Goal: Transaction & Acquisition: Purchase product/service

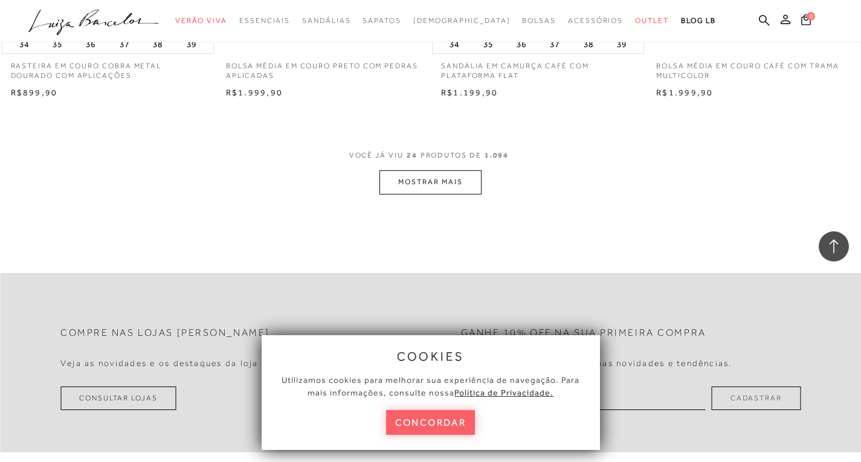
scroll to position [2355, 0]
click at [425, 180] on button "MOSTRAR MAIS" at bounding box center [429, 181] width 101 height 24
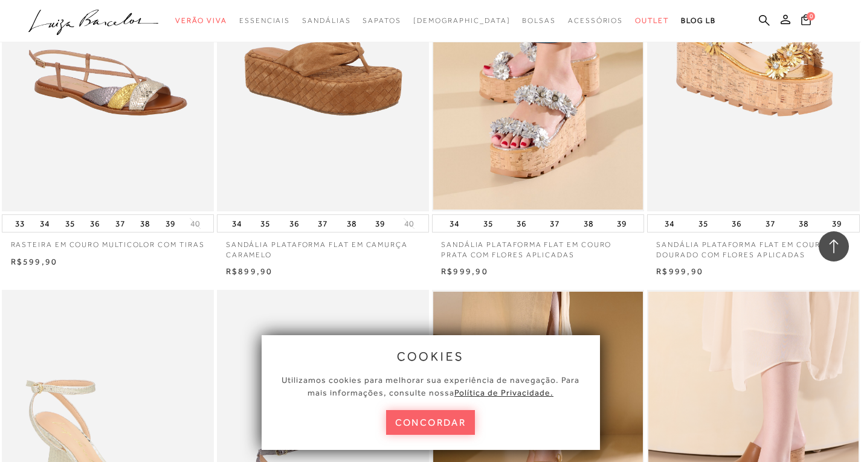
scroll to position [2959, 0]
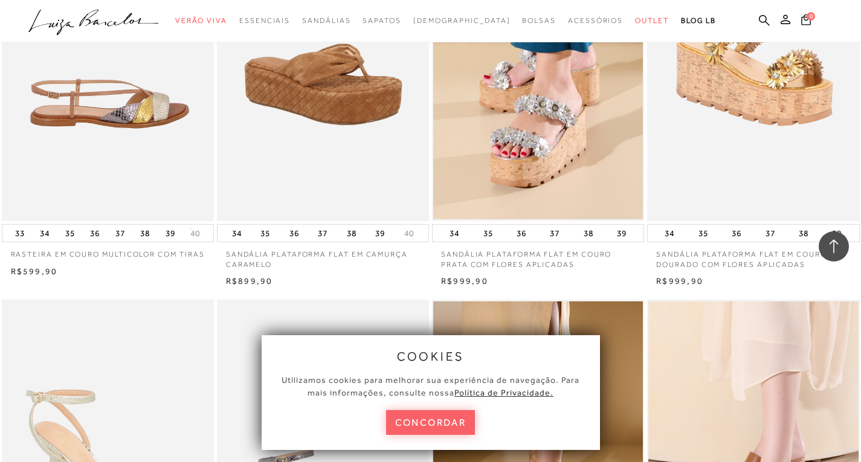
click at [155, 117] on img at bounding box center [108, 62] width 211 height 318
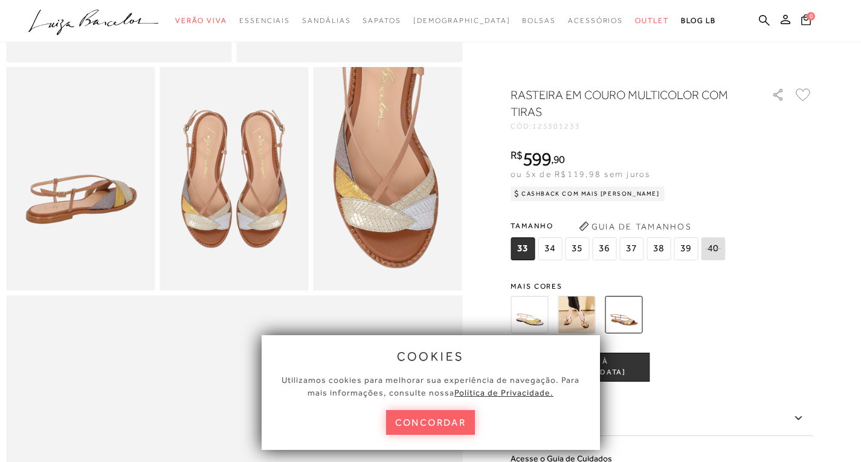
scroll to position [362, 0]
click at [573, 315] on img at bounding box center [575, 314] width 37 height 37
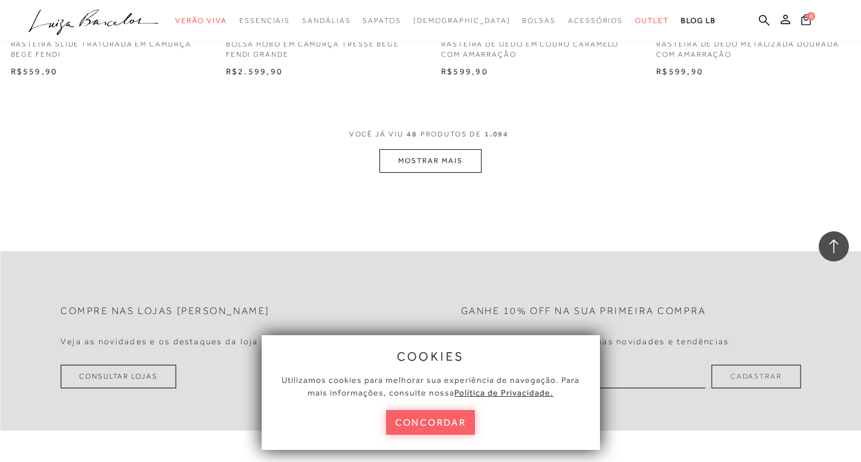
scroll to position [4711, 0]
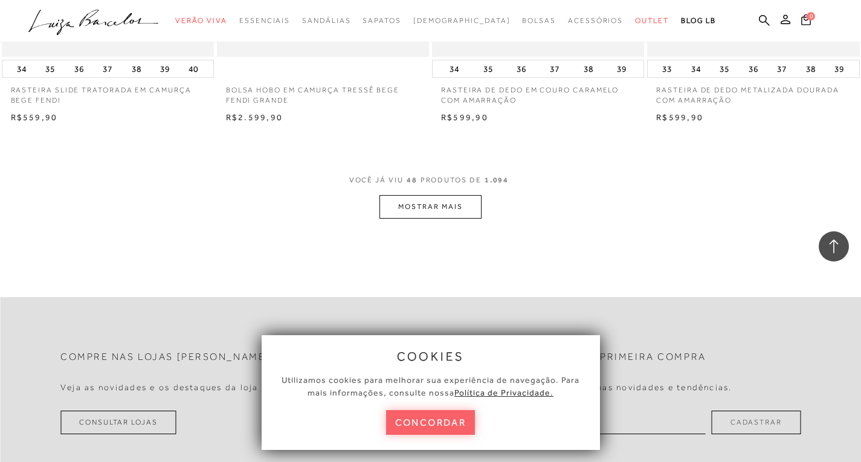
click at [409, 197] on button "MOSTRAR MAIS" at bounding box center [429, 207] width 101 height 24
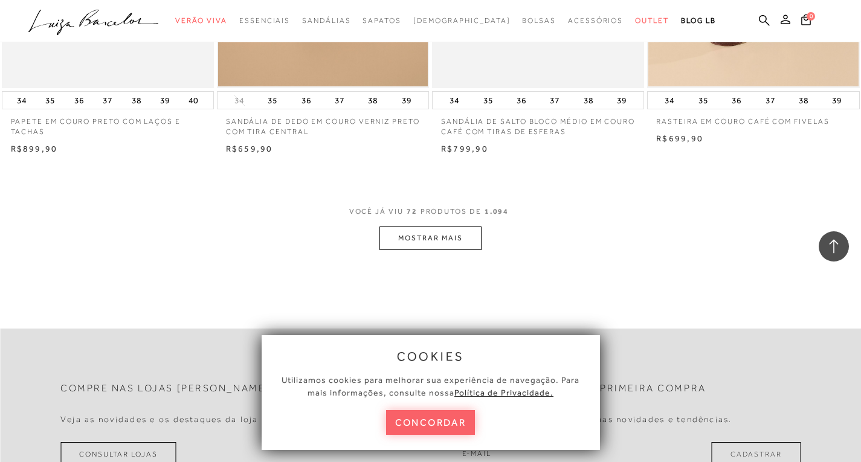
scroll to position [7066, 0]
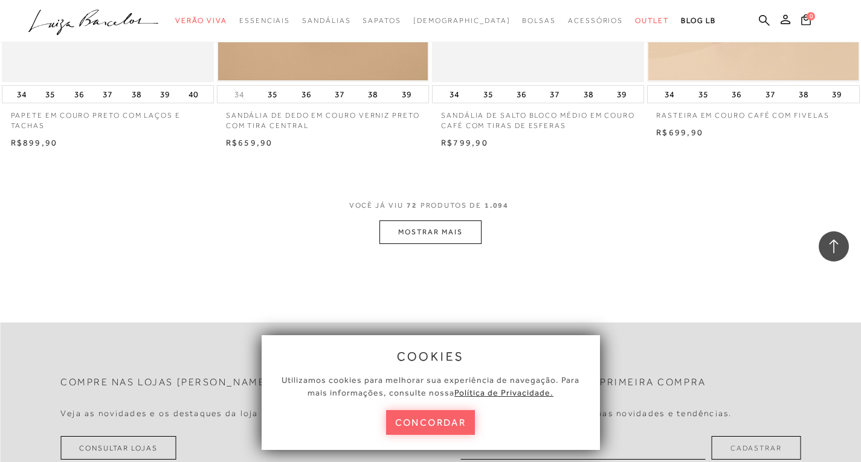
click at [397, 239] on button "MOSTRAR MAIS" at bounding box center [429, 232] width 101 height 24
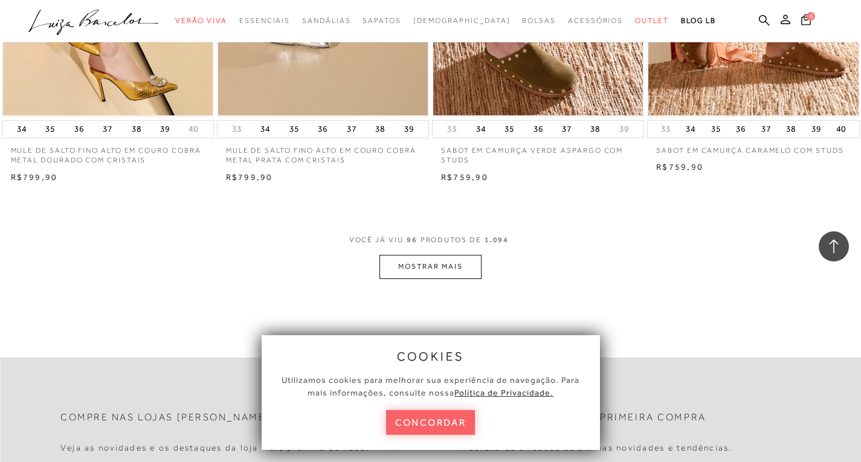
scroll to position [9422, 0]
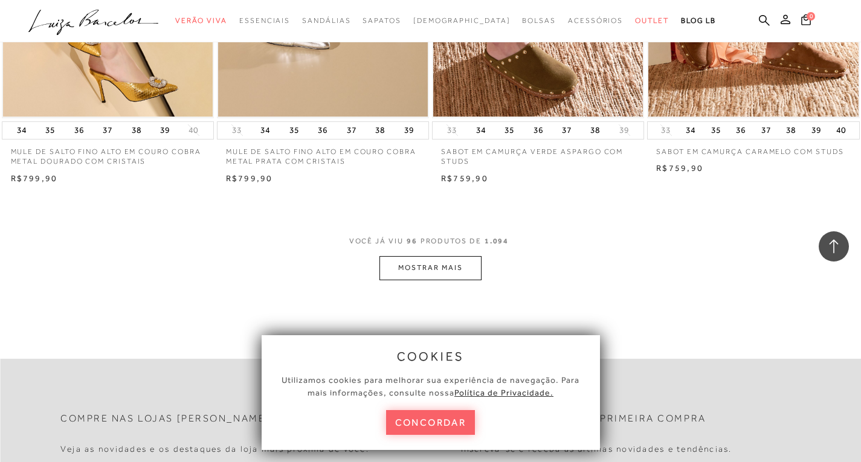
click at [417, 272] on button "MOSTRAR MAIS" at bounding box center [429, 268] width 101 height 24
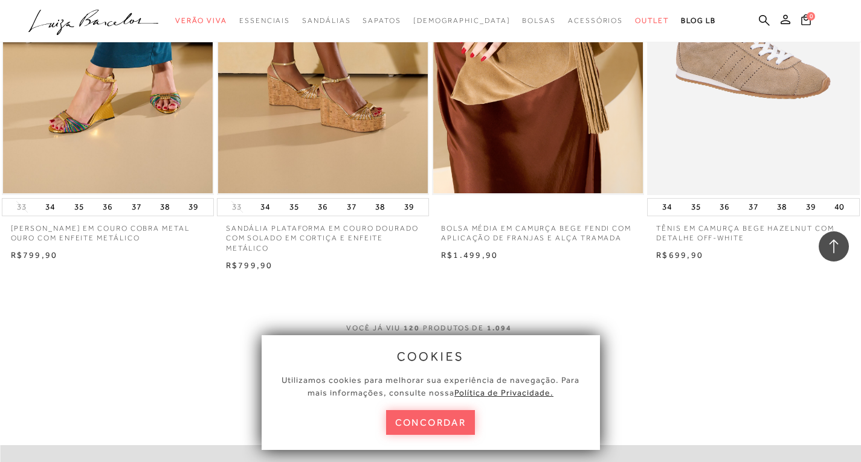
scroll to position [11837, 0]
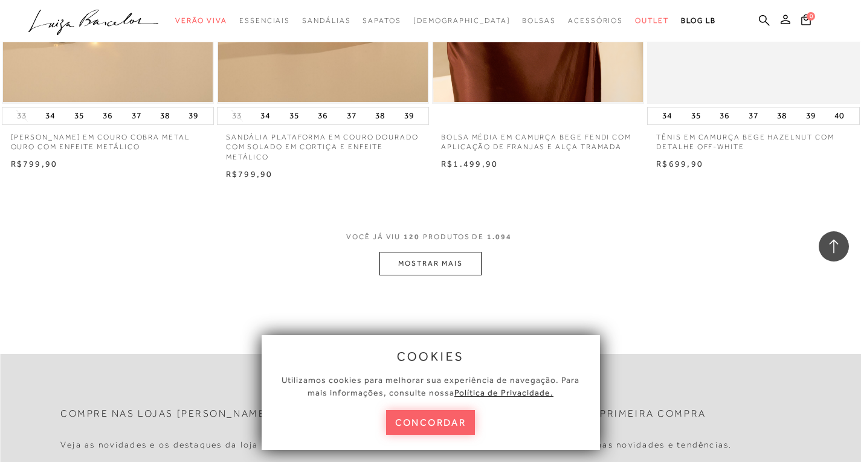
click at [440, 271] on button "MOSTRAR MAIS" at bounding box center [429, 264] width 101 height 24
